Goal: Task Accomplishment & Management: Manage account settings

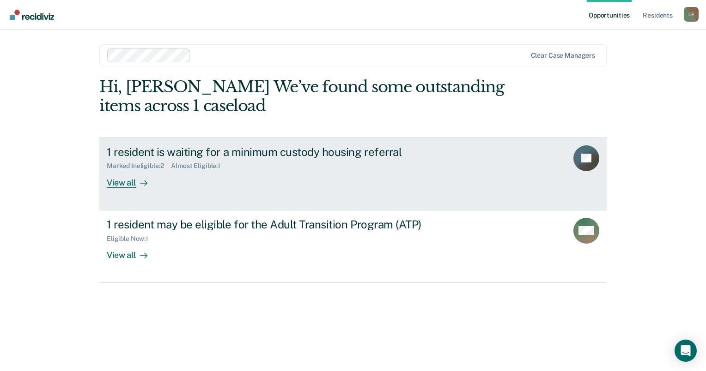
click at [319, 164] on div "Marked Ineligible : 2 Almost Eligible : 1" at bounding box center [269, 164] width 324 height 12
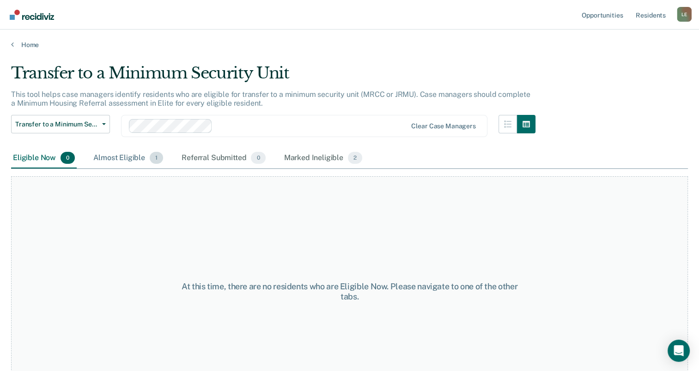
click at [124, 157] on div "Almost Eligible 1" at bounding box center [127, 158] width 73 height 20
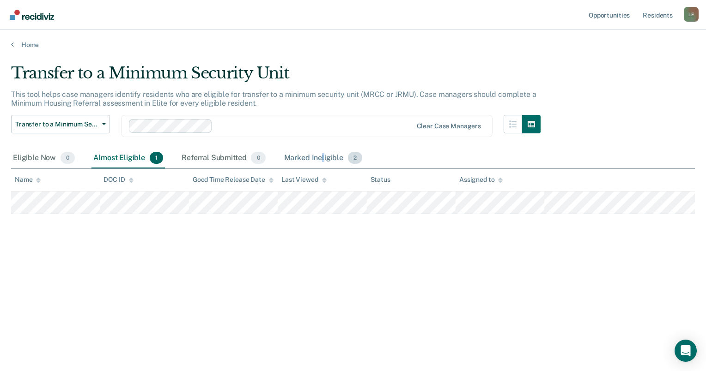
click at [322, 157] on div "Marked Ineligible 2" at bounding box center [323, 158] width 82 height 20
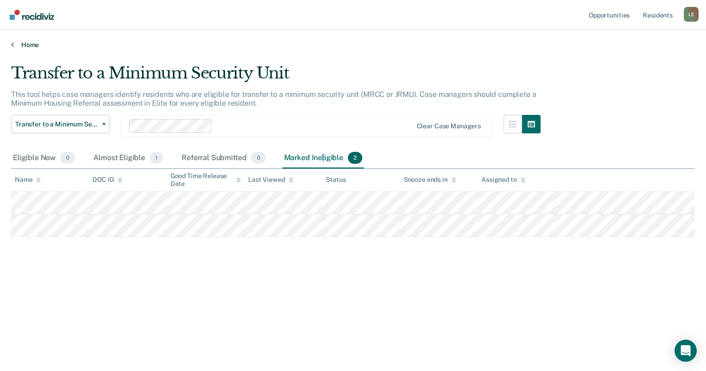
click at [15, 44] on link "Home" at bounding box center [353, 45] width 684 height 8
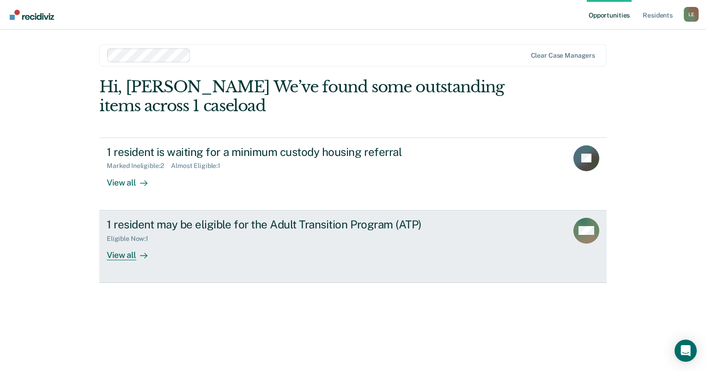
click at [228, 249] on div "1 resident may be eligible for the Adult Transition Program (ATP) Eligible Now …" at bounding box center [280, 239] width 346 height 42
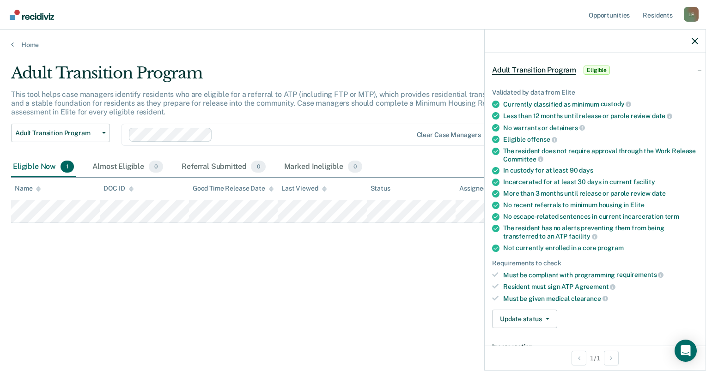
scroll to position [92, 0]
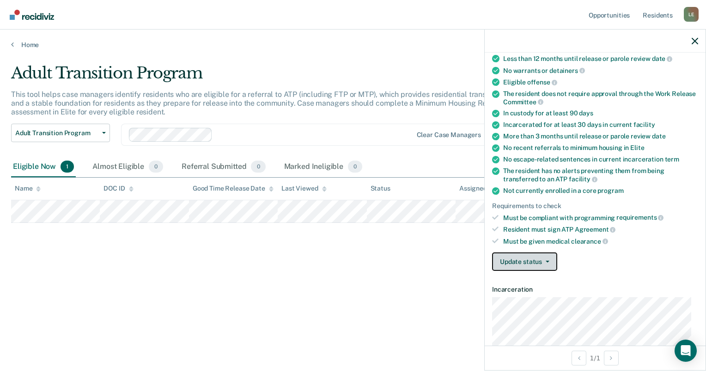
click at [536, 257] on button "Update status" at bounding box center [524, 262] width 65 height 18
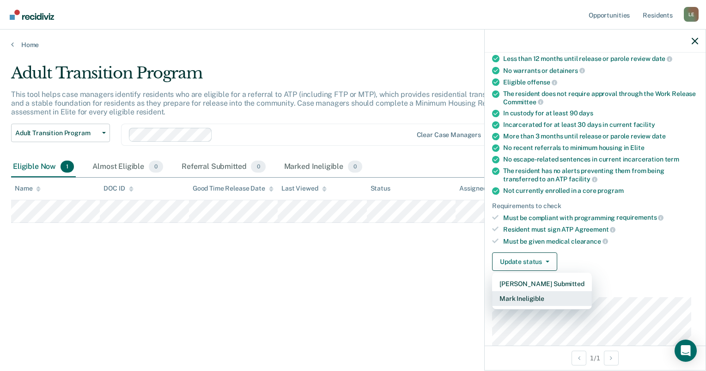
click at [528, 295] on button "Mark Ineligible" at bounding box center [542, 298] width 100 height 15
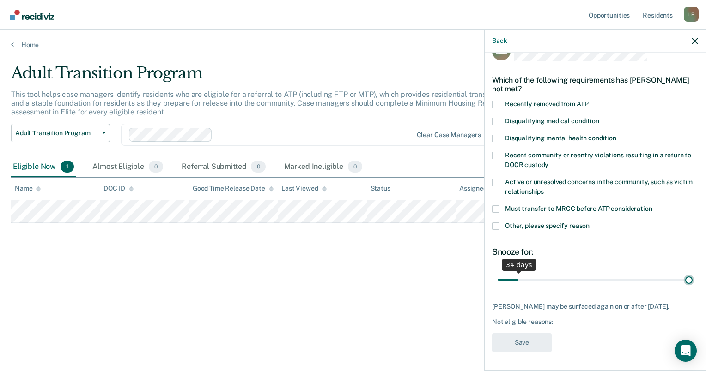
scroll to position [29, 0]
drag, startPoint x: 517, startPoint y: 275, endPoint x: 734, endPoint y: 277, distance: 217.6
click at [692, 277] on input "range" at bounding box center [595, 280] width 195 height 16
drag, startPoint x: 680, startPoint y: 271, endPoint x: 580, endPoint y: 274, distance: 100.8
type input "160"
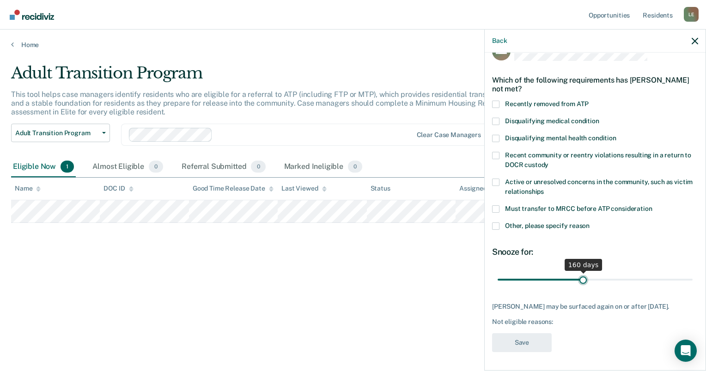
click at [580, 274] on input "range" at bounding box center [595, 280] width 195 height 16
click at [497, 223] on span at bounding box center [495, 226] width 7 height 7
click at [589, 223] on input "Other, please specify reason" at bounding box center [589, 223] width 0 height 0
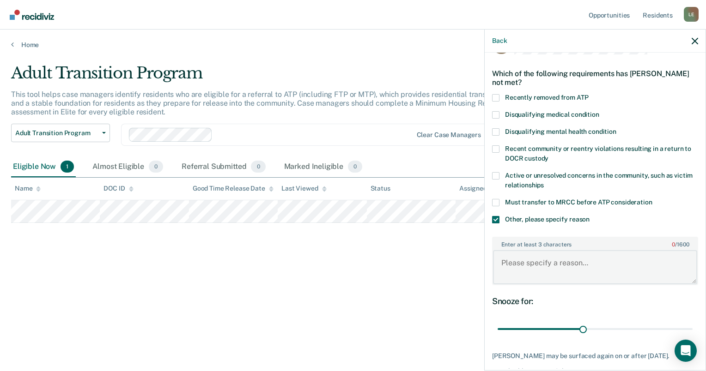
click at [588, 264] on textarea "Enter at least 3 characters 0 / 1600" at bounding box center [595, 267] width 204 height 34
type textarea "Currently participating in AWL program and will be starting CBISA."
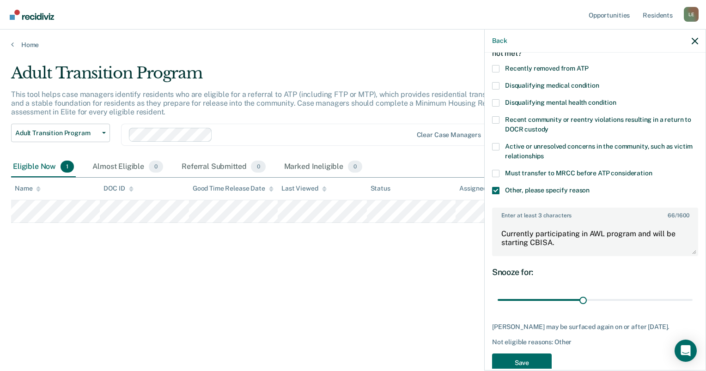
scroll to position [59, 0]
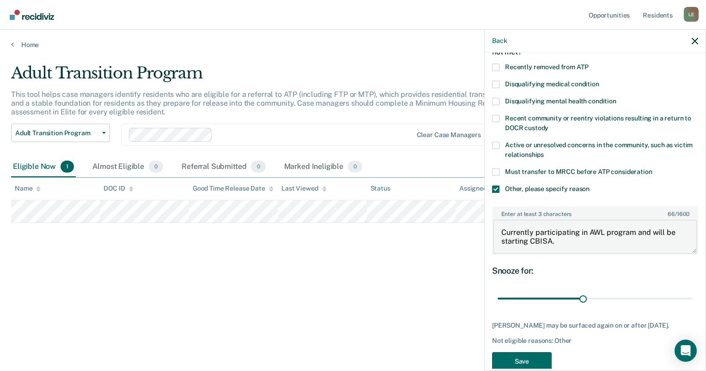
click at [551, 238] on textarea "Currently participating in AWL program and will be starting CBISA." at bounding box center [595, 237] width 204 height 34
click at [541, 364] on button "Save" at bounding box center [522, 361] width 60 height 19
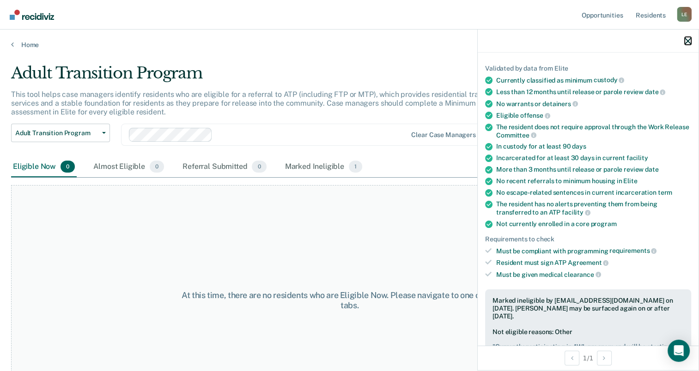
click at [689, 42] on icon "button" at bounding box center [688, 41] width 6 height 6
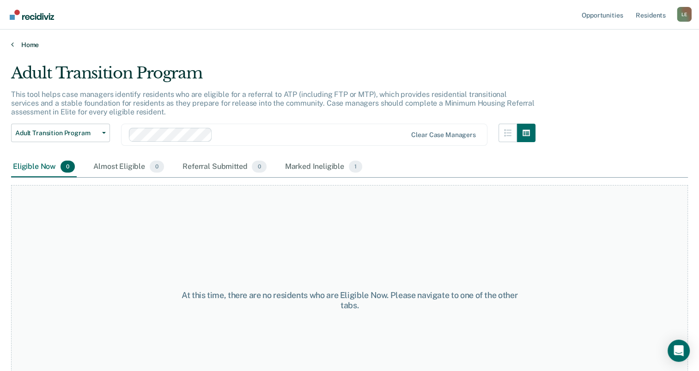
click at [27, 42] on link "Home" at bounding box center [349, 45] width 677 height 8
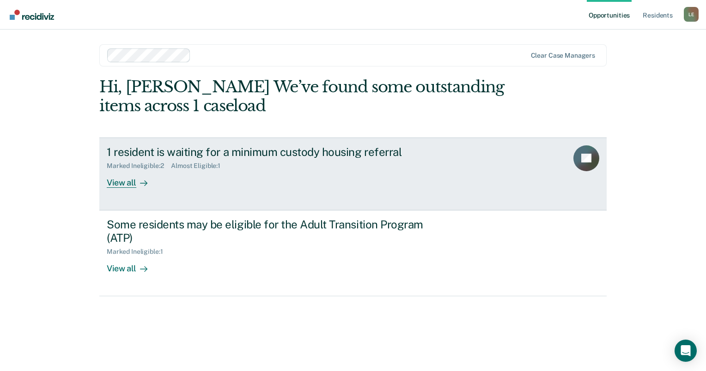
click at [125, 185] on div "View all" at bounding box center [133, 179] width 52 height 18
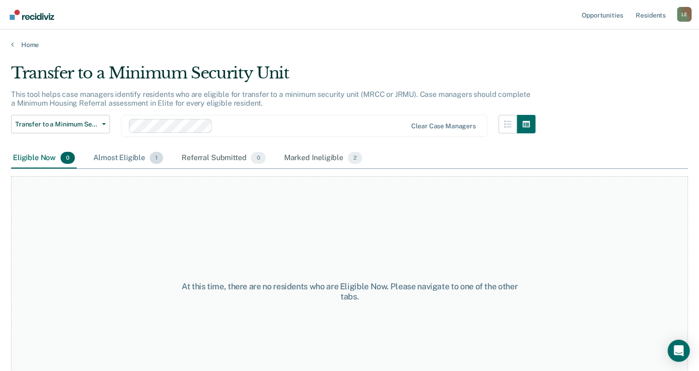
click at [117, 159] on div "Almost Eligible 1" at bounding box center [127, 158] width 73 height 20
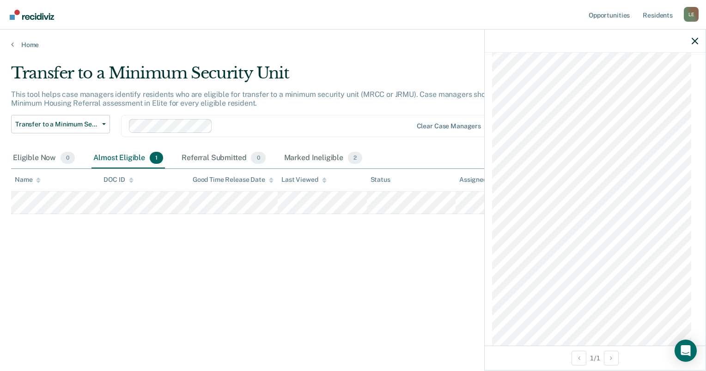
scroll to position [449, 0]
